Goal: Task Accomplishment & Management: Use online tool/utility

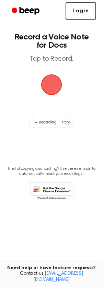
click at [54, 82] on span "button" at bounding box center [51, 84] width 27 height 27
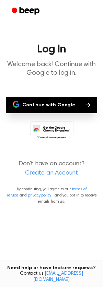
click at [49, 101] on button "Continue with Google" at bounding box center [51, 105] width 91 height 16
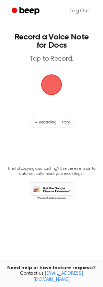
click at [50, 84] on span "button" at bounding box center [51, 84] width 23 height 23
